Goal: Navigation & Orientation: Find specific page/section

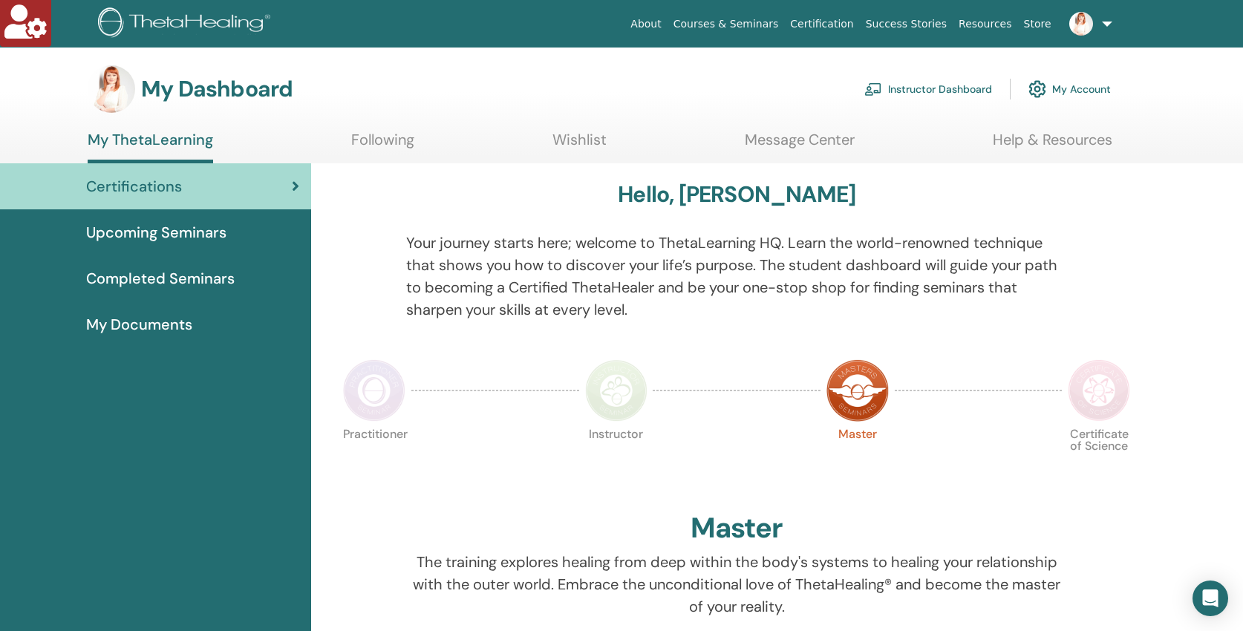
click at [911, 85] on link "Instructor Dashboard" at bounding box center [928, 89] width 128 height 33
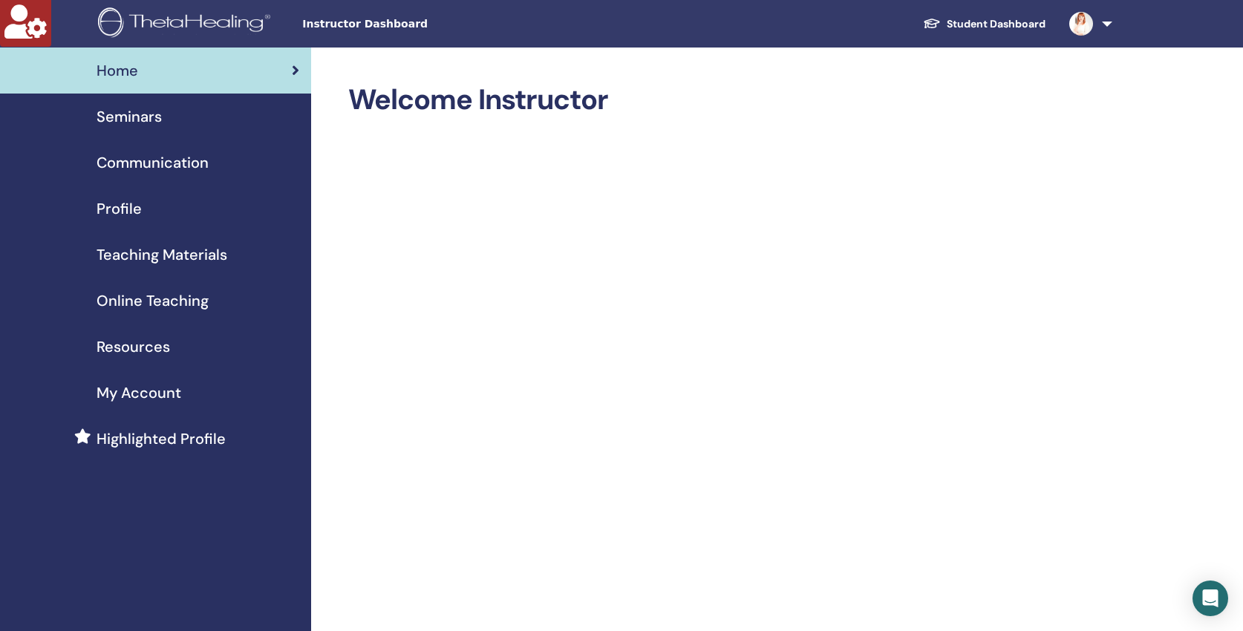
click at [116, 120] on span "Seminars" at bounding box center [128, 116] width 65 height 22
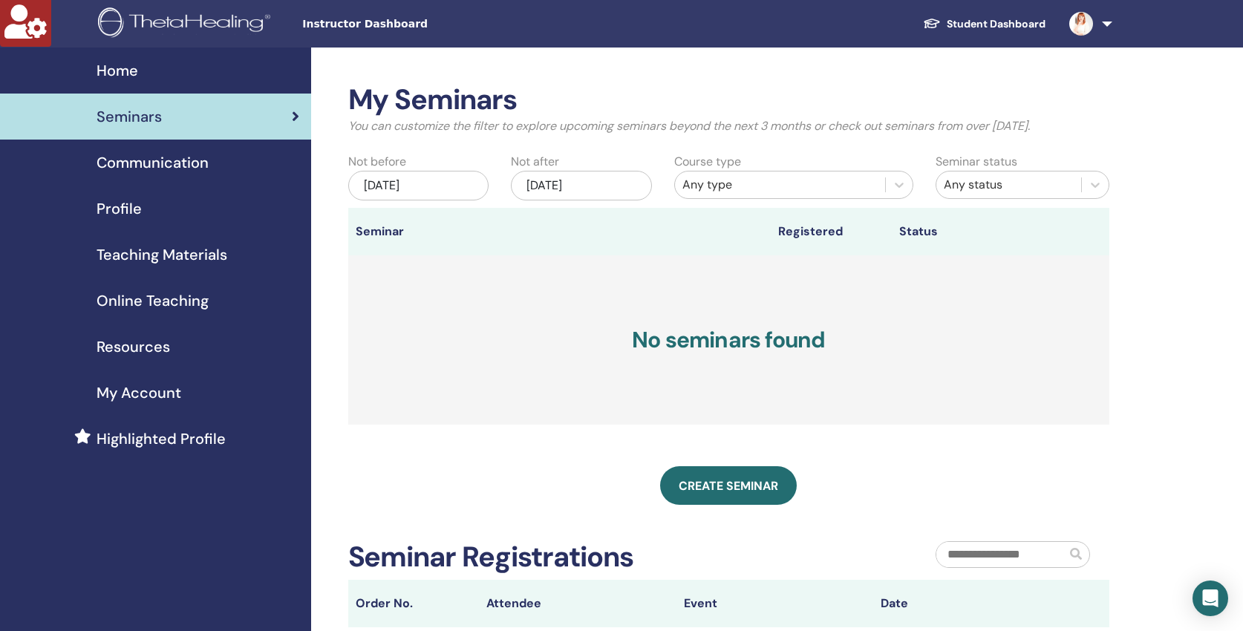
click at [154, 297] on span "Online Teaching" at bounding box center [152, 300] width 112 height 22
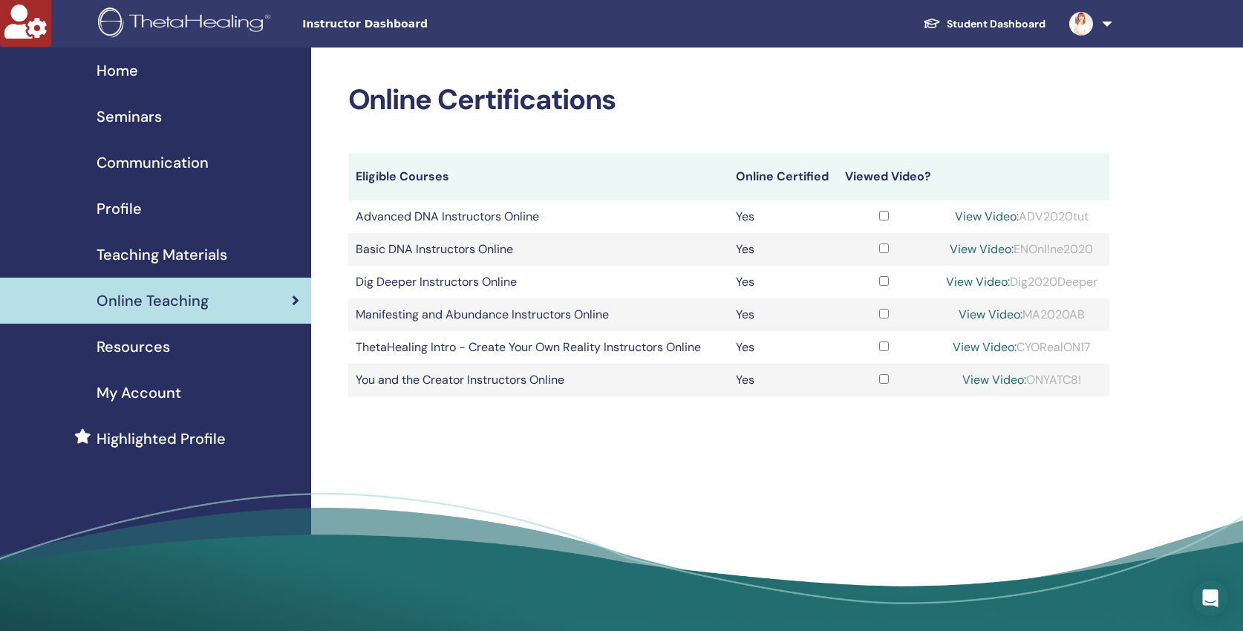
click at [162, 251] on span "Teaching Materials" at bounding box center [161, 254] width 131 height 22
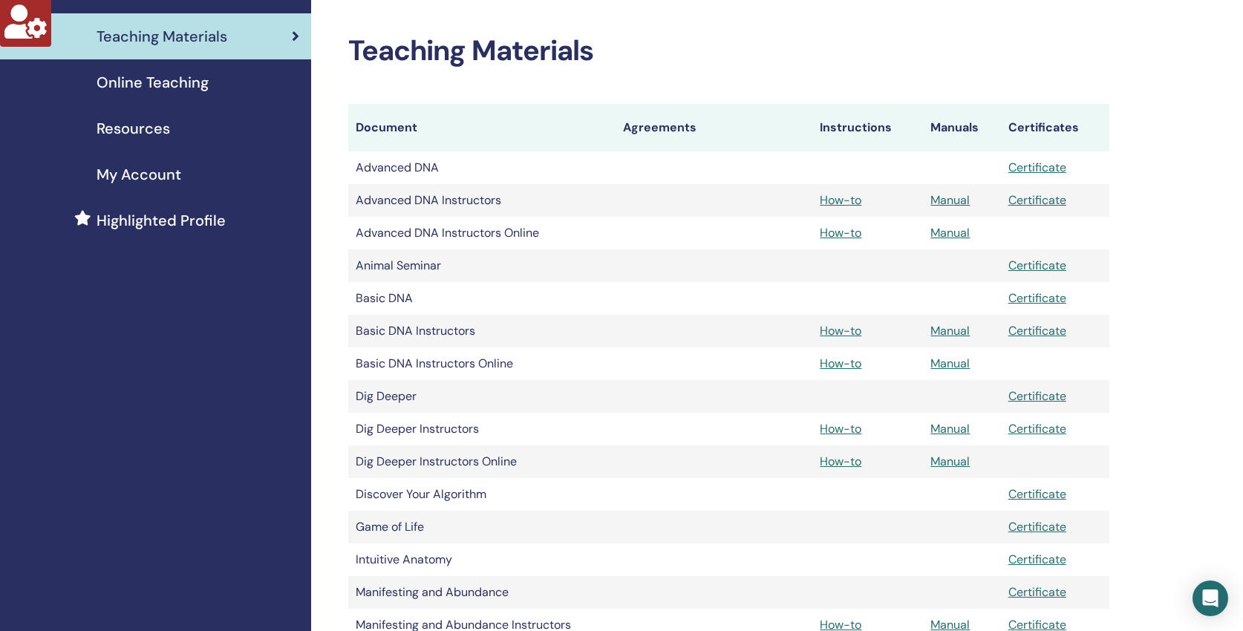
scroll to position [20, 0]
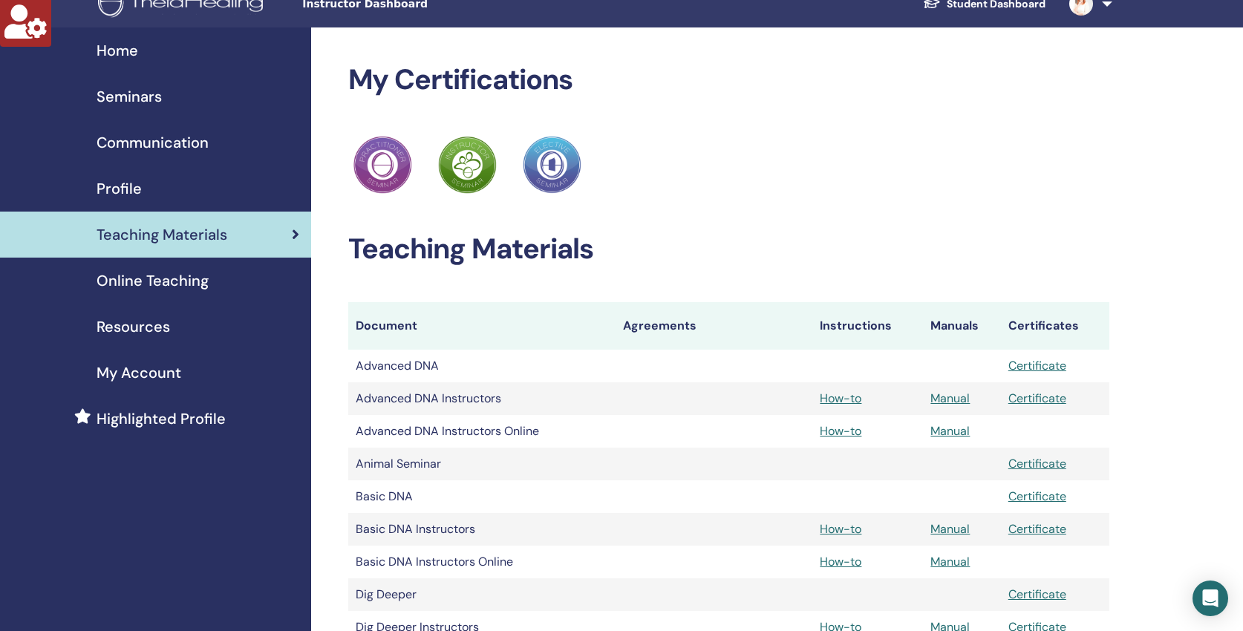
click at [181, 283] on span "Online Teaching" at bounding box center [152, 280] width 112 height 22
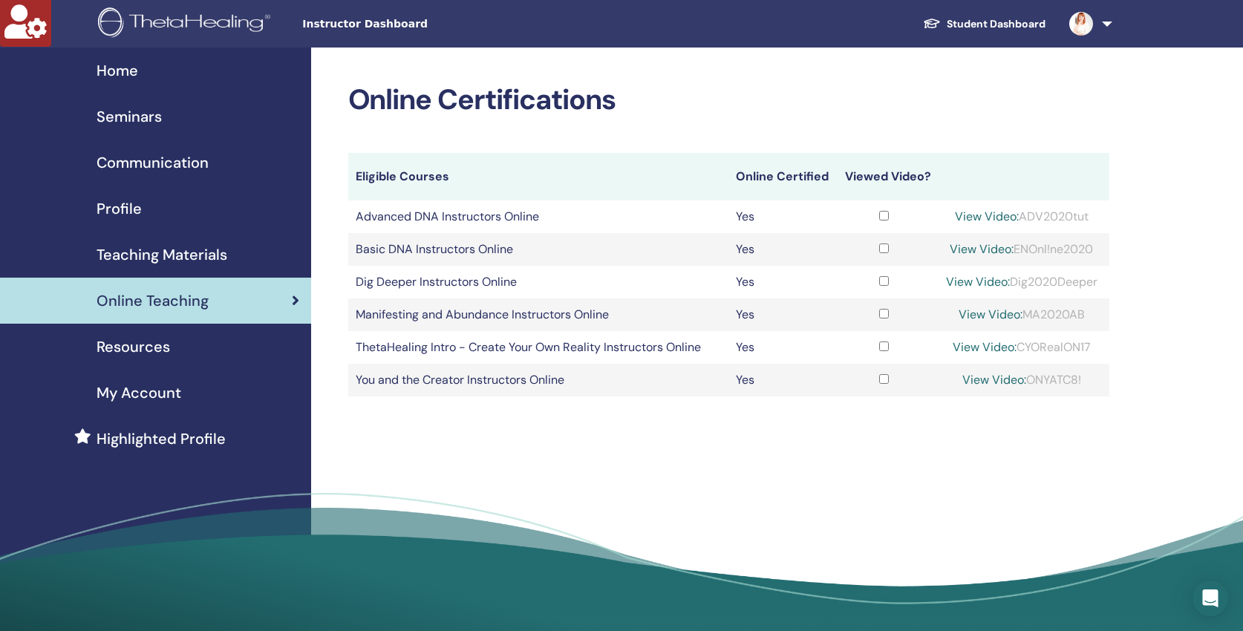
copy div "ONYATC8!"
drag, startPoint x: 1085, startPoint y: 379, endPoint x: 1026, endPoint y: 378, distance: 59.4
click at [1026, 378] on div "View Video: ONYATC8!" at bounding box center [1020, 380] width 161 height 18
click at [981, 379] on link "View Video:" at bounding box center [994, 380] width 64 height 16
